Goal: Transaction & Acquisition: Purchase product/service

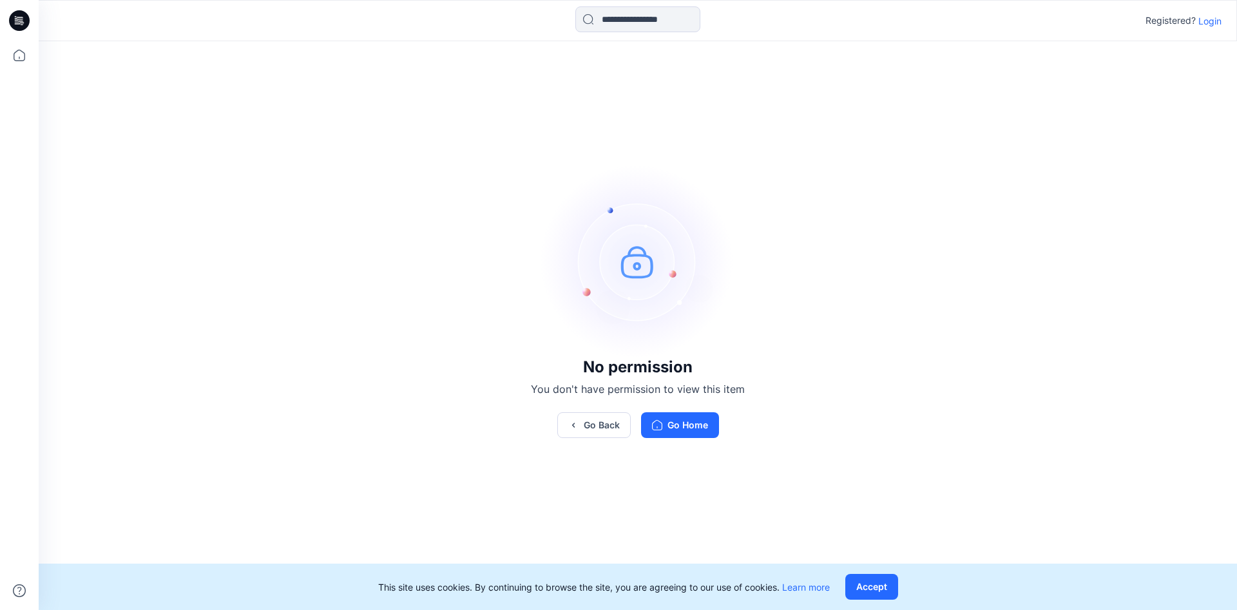
click at [1211, 24] on p "Login" at bounding box center [1209, 21] width 23 height 14
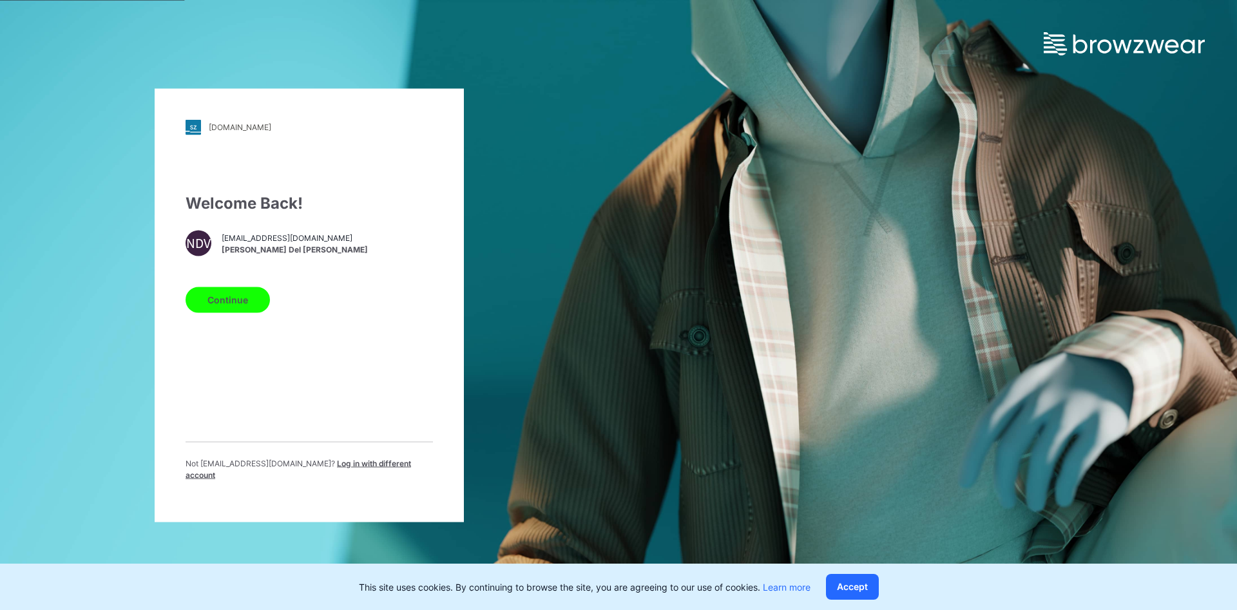
click at [240, 307] on button "Continue" at bounding box center [227, 300] width 84 height 26
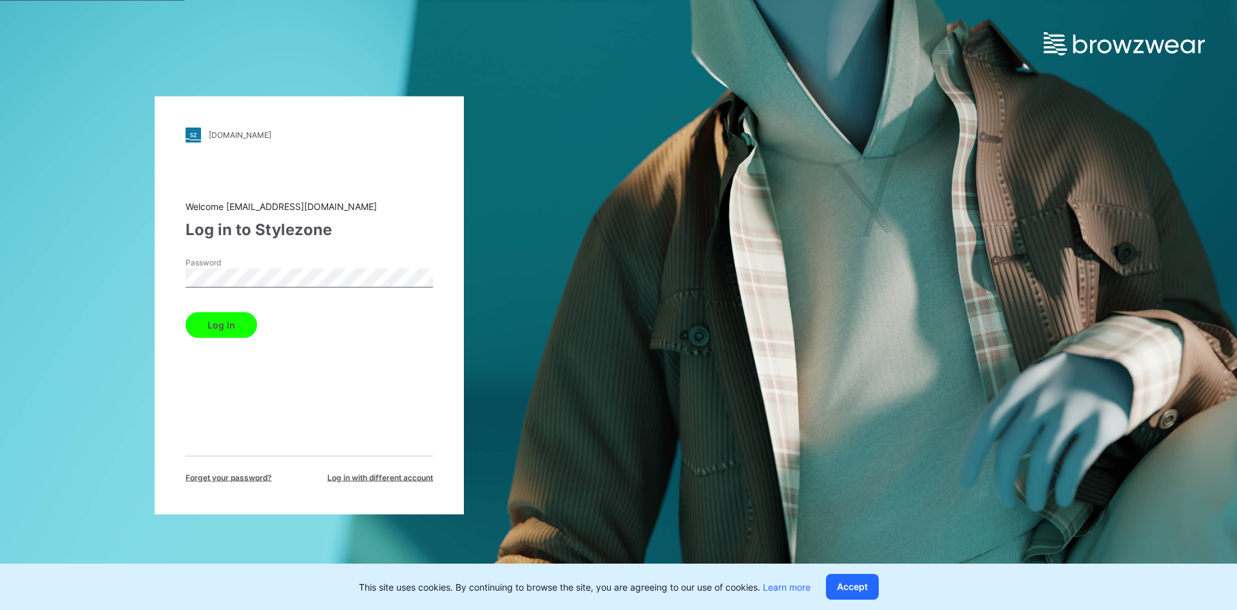
click at [232, 320] on button "Log in" at bounding box center [220, 325] width 71 height 26
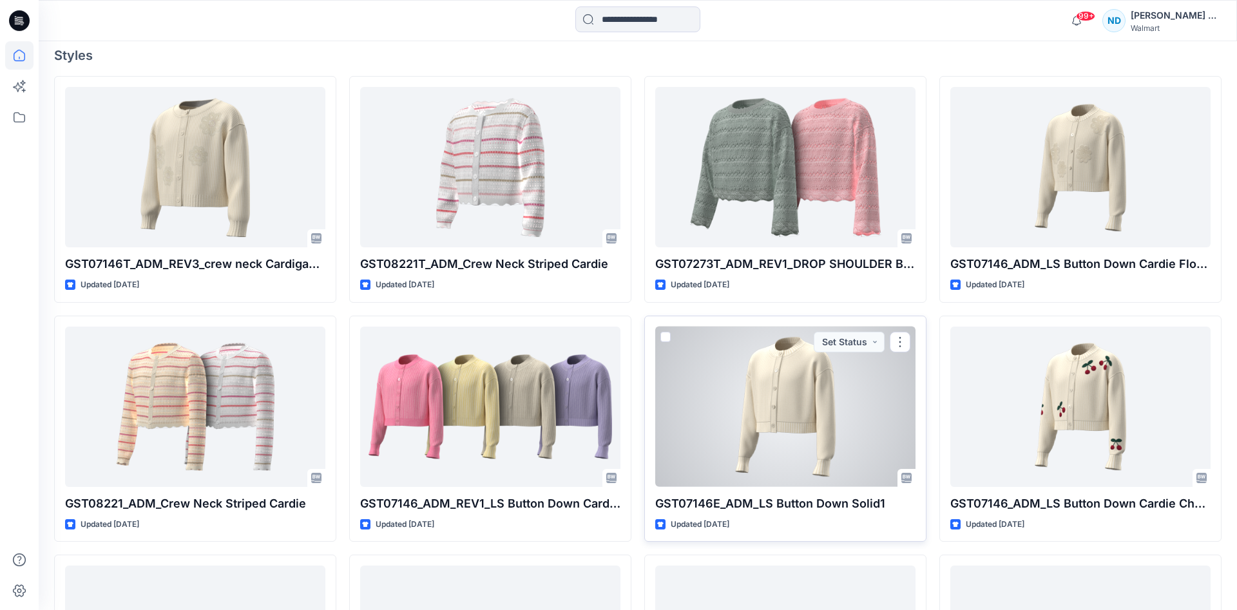
scroll to position [394, 0]
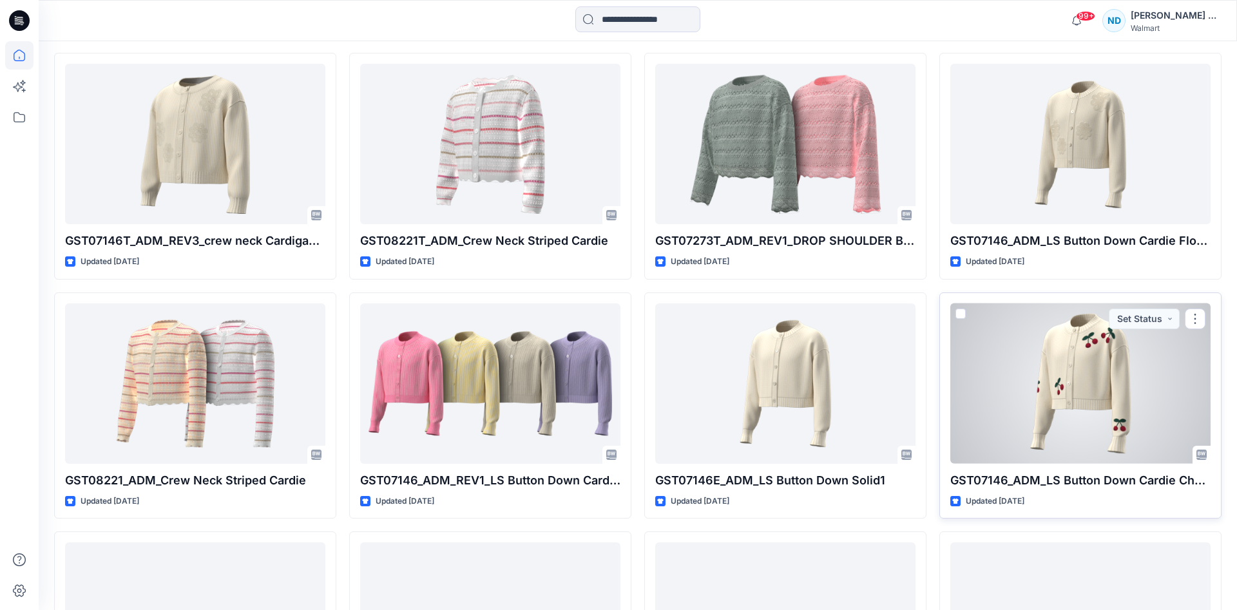
click at [1063, 383] on div at bounding box center [1080, 383] width 260 height 160
